Goal: Information Seeking & Learning: Stay updated

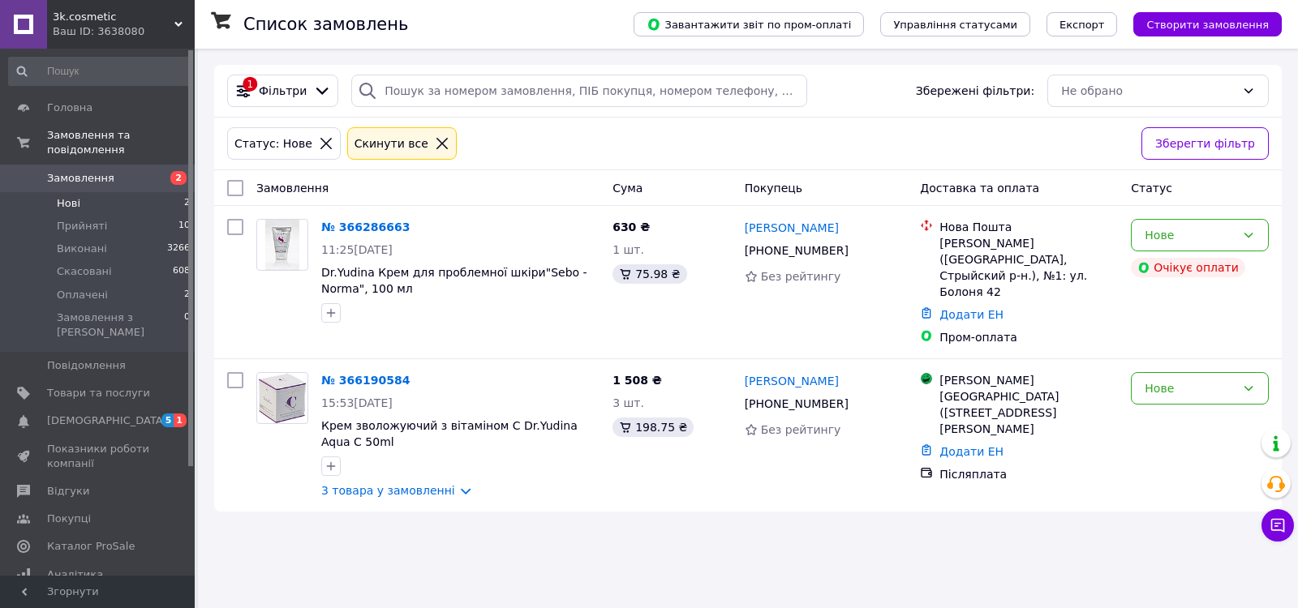
click at [80, 165] on link "Замовлення 2" at bounding box center [100, 179] width 200 height 28
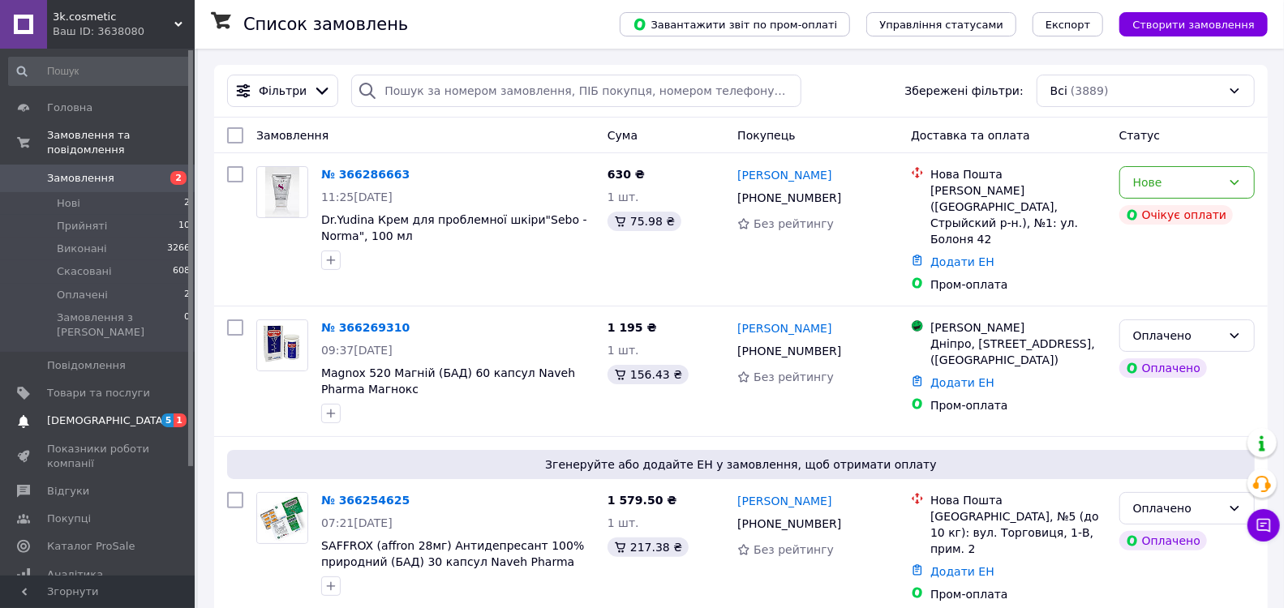
click at [71, 414] on span "[DEMOGRAPHIC_DATA]" at bounding box center [107, 421] width 120 height 15
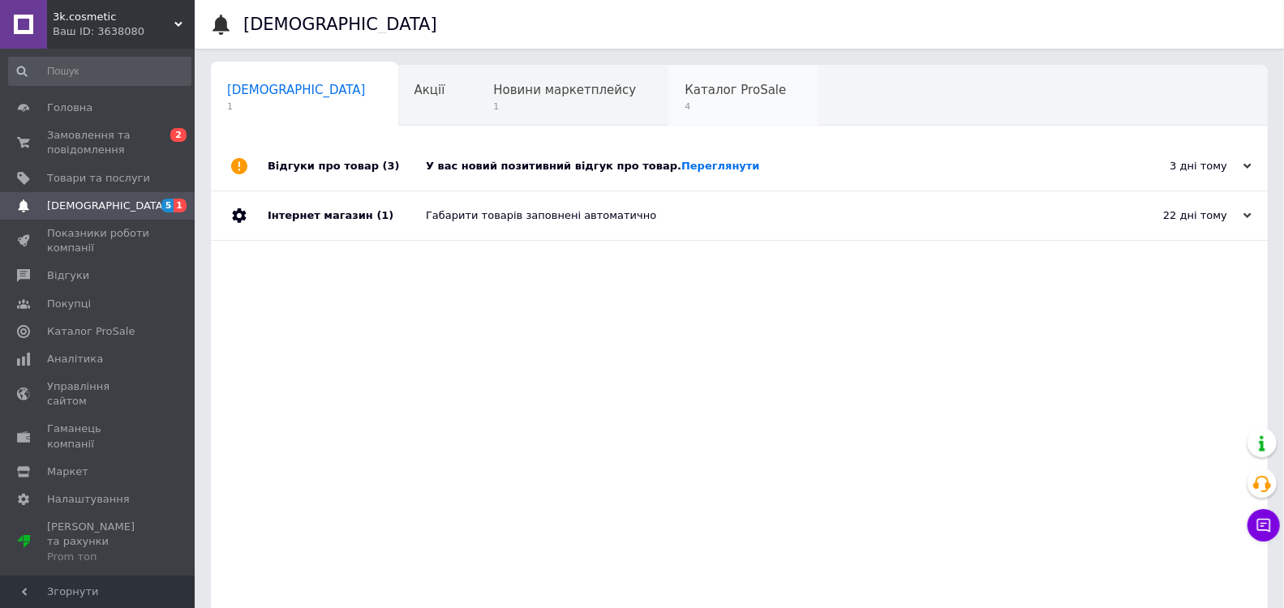
click at [668, 101] on div "Каталог ProSale 4" at bounding box center [743, 97] width 150 height 62
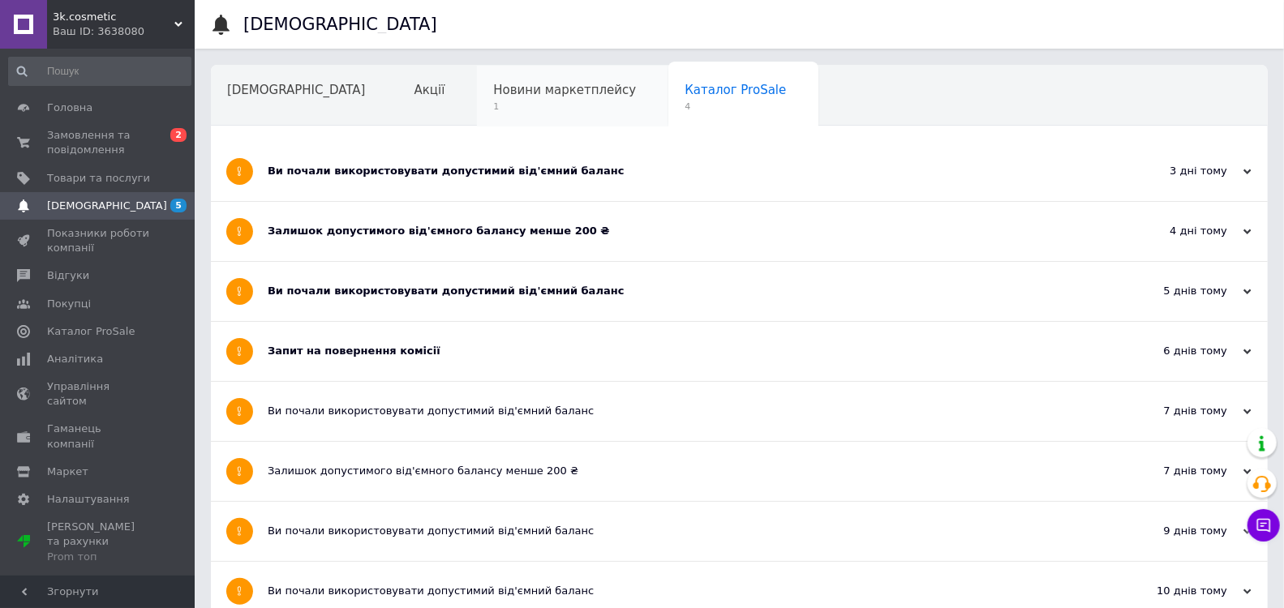
click at [517, 97] on span "Новини маркетплейсу" at bounding box center [564, 90] width 143 height 15
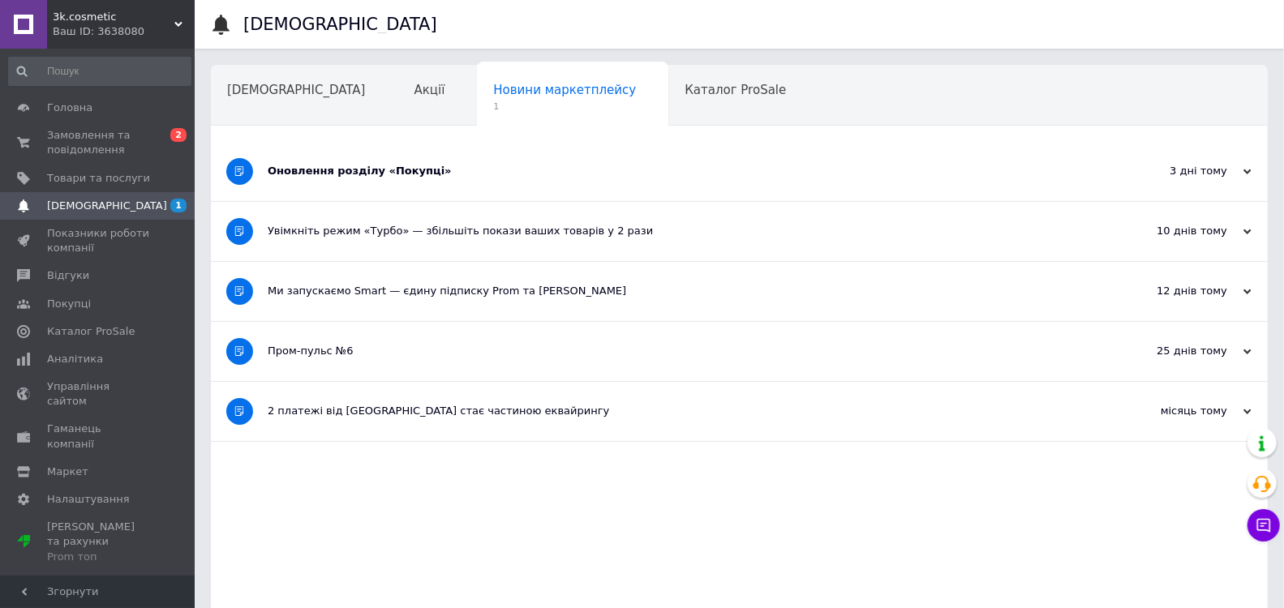
click at [507, 174] on div "Оновлення розділу «Покупці»" at bounding box center [679, 171] width 822 height 15
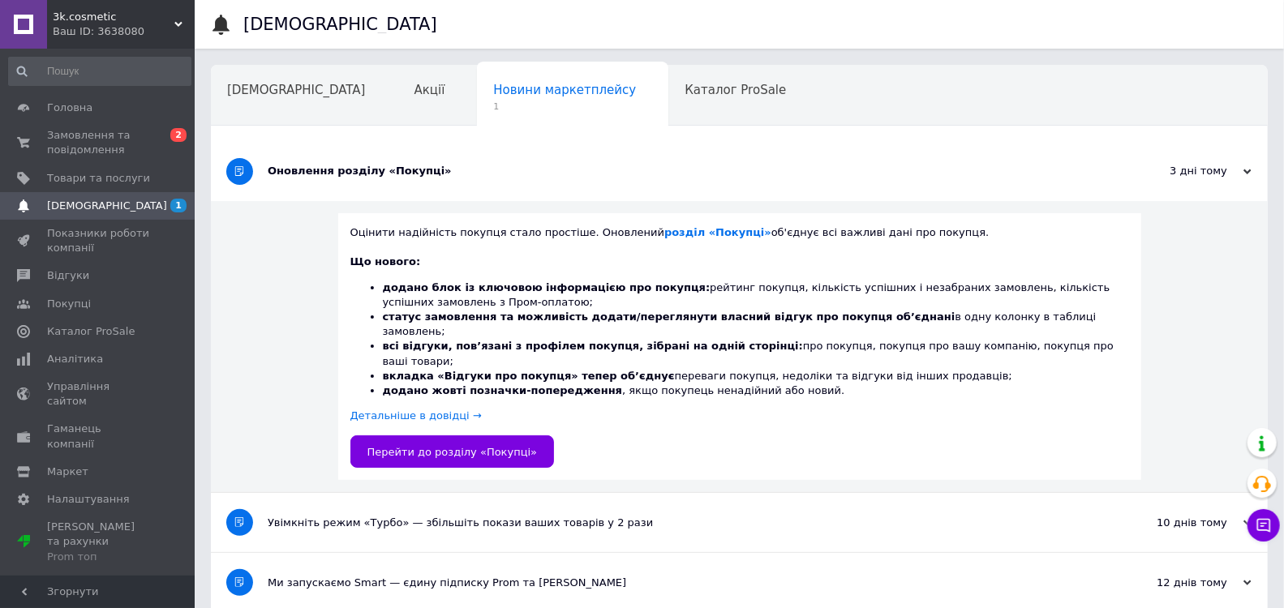
click at [507, 174] on div "Оновлення розділу «Покупці»" at bounding box center [679, 171] width 822 height 15
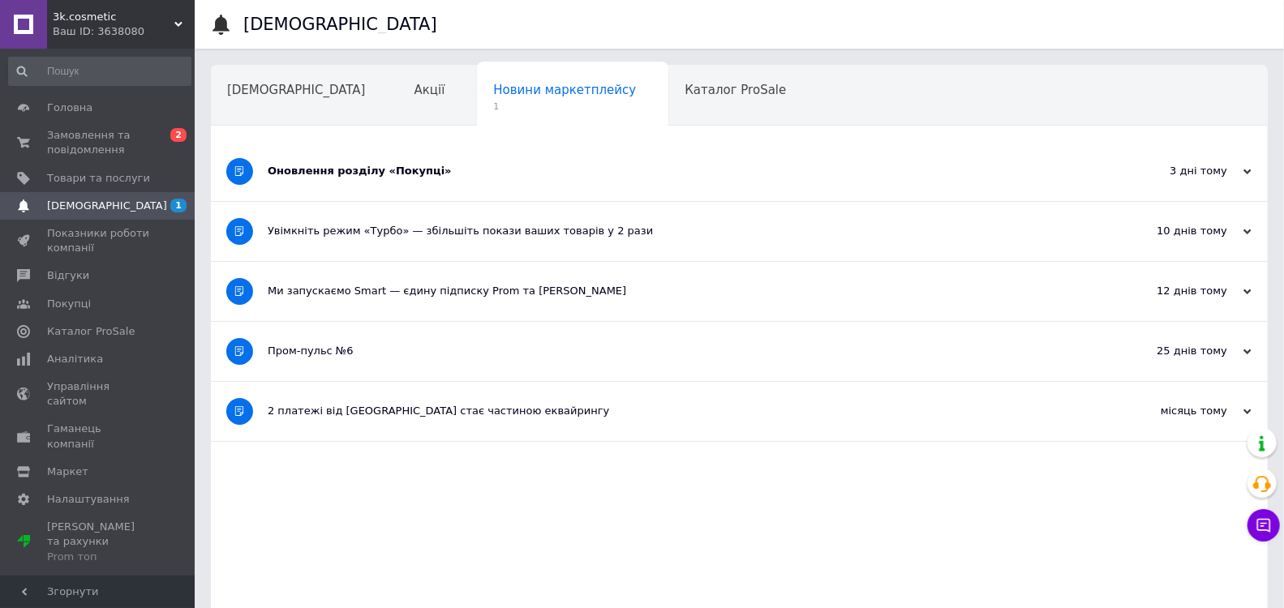
click at [487, 289] on div "Ми запускаємо Smart — єдину підписку Prom та [PERSON_NAME]" at bounding box center [679, 291] width 822 height 15
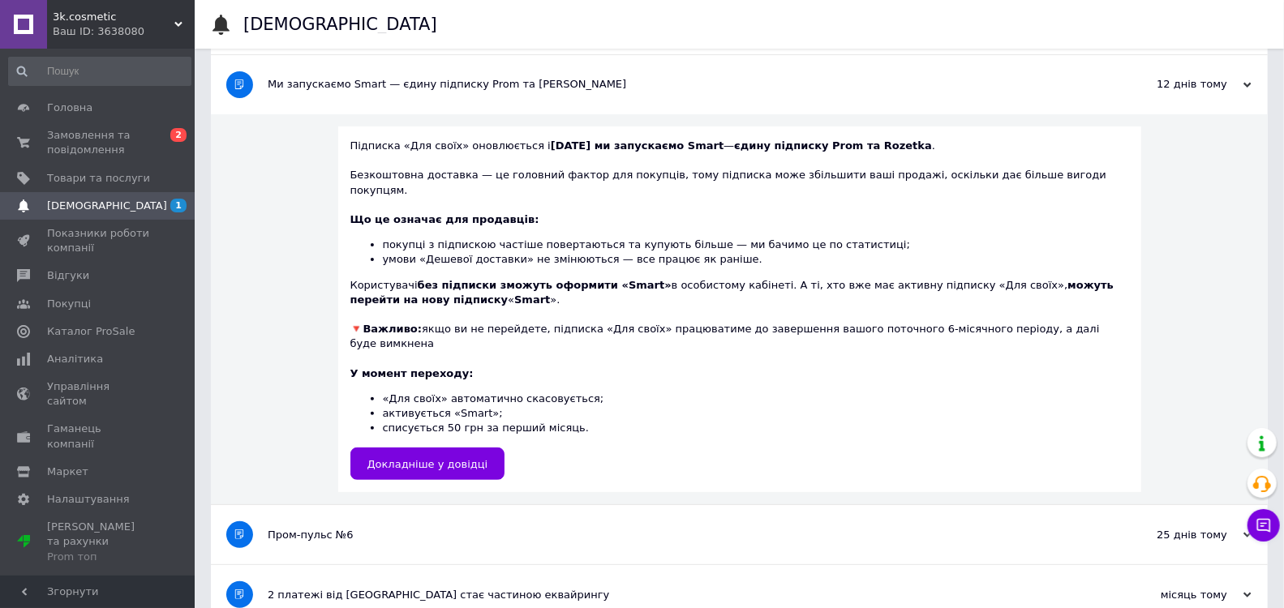
scroll to position [208, 0]
